Goal: Transaction & Acquisition: Obtain resource

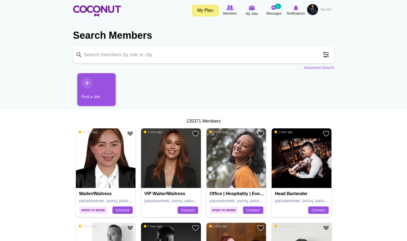
click at [165, 169] on img at bounding box center [171, 158] width 60 height 60
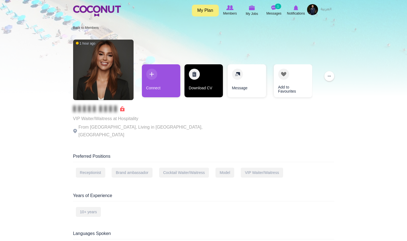
click at [200, 87] on link "Download CV" at bounding box center [203, 80] width 38 height 33
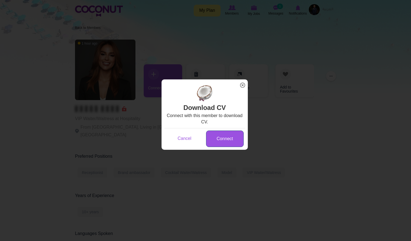
click at [221, 139] on link "Connect" at bounding box center [225, 139] width 38 height 17
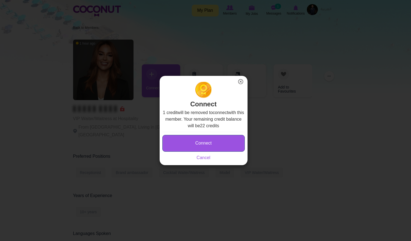
click at [217, 141] on button "Connect" at bounding box center [203, 143] width 82 height 17
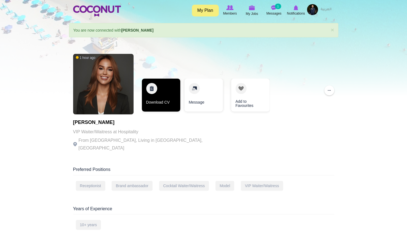
click at [163, 102] on link "Download CV" at bounding box center [161, 95] width 38 height 33
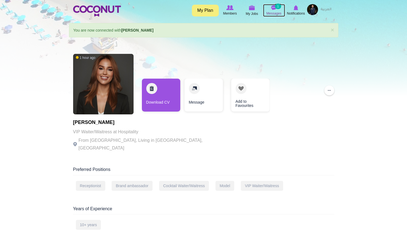
click at [278, 9] on small "1" at bounding box center [278, 6] width 6 height 5
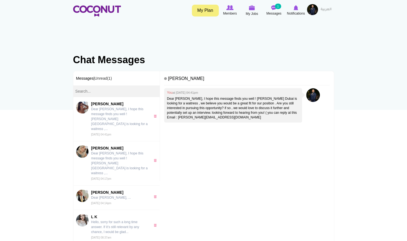
scroll to position [3, 0]
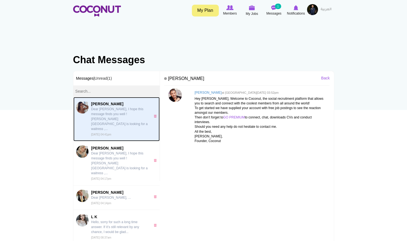
click at [124, 112] on p "Dear Miriam, I hope this message finds you well ! Amelia Lounge Dubai is lookin…" at bounding box center [119, 119] width 57 height 25
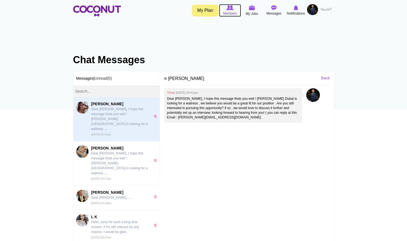
click at [231, 9] on img at bounding box center [229, 7] width 7 height 5
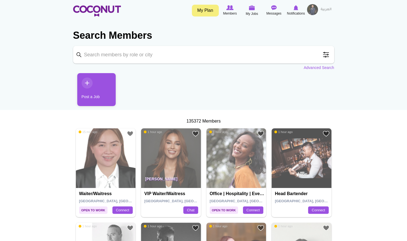
click at [231, 9] on img at bounding box center [229, 7] width 7 height 5
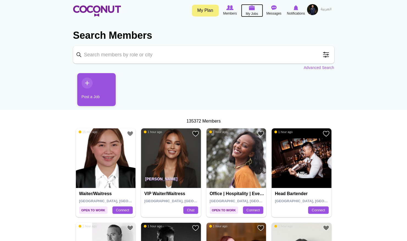
click at [250, 8] on img at bounding box center [252, 7] width 6 height 5
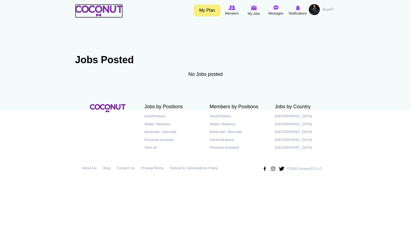
click at [109, 8] on img at bounding box center [99, 10] width 48 height 11
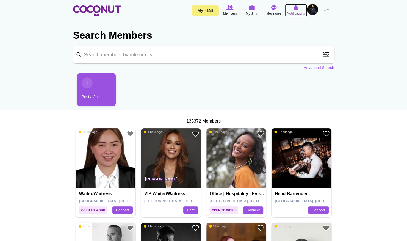
click at [294, 11] on span "Notifications" at bounding box center [296, 13] width 18 height 5
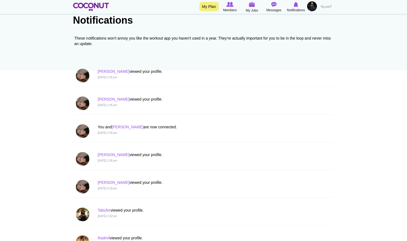
scroll to position [36, 0]
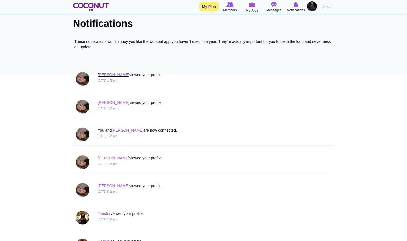
click at [105, 75] on link "[PERSON_NAME]" at bounding box center [114, 75] width 32 height 4
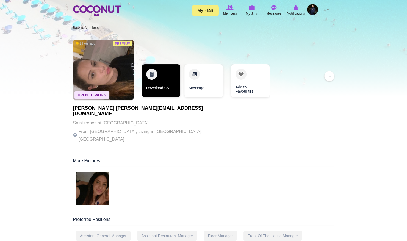
click at [163, 85] on link "Download CV" at bounding box center [161, 80] width 38 height 33
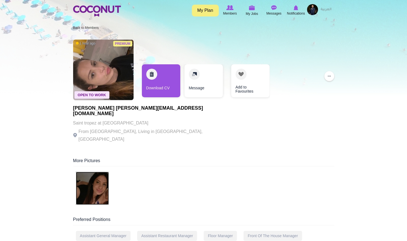
click at [97, 172] on img at bounding box center [92, 188] width 33 height 33
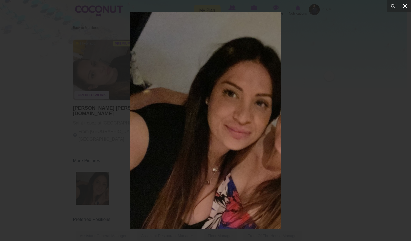
click at [407, 6] on button at bounding box center [405, 6] width 12 height 12
